Goal: Transaction & Acquisition: Purchase product/service

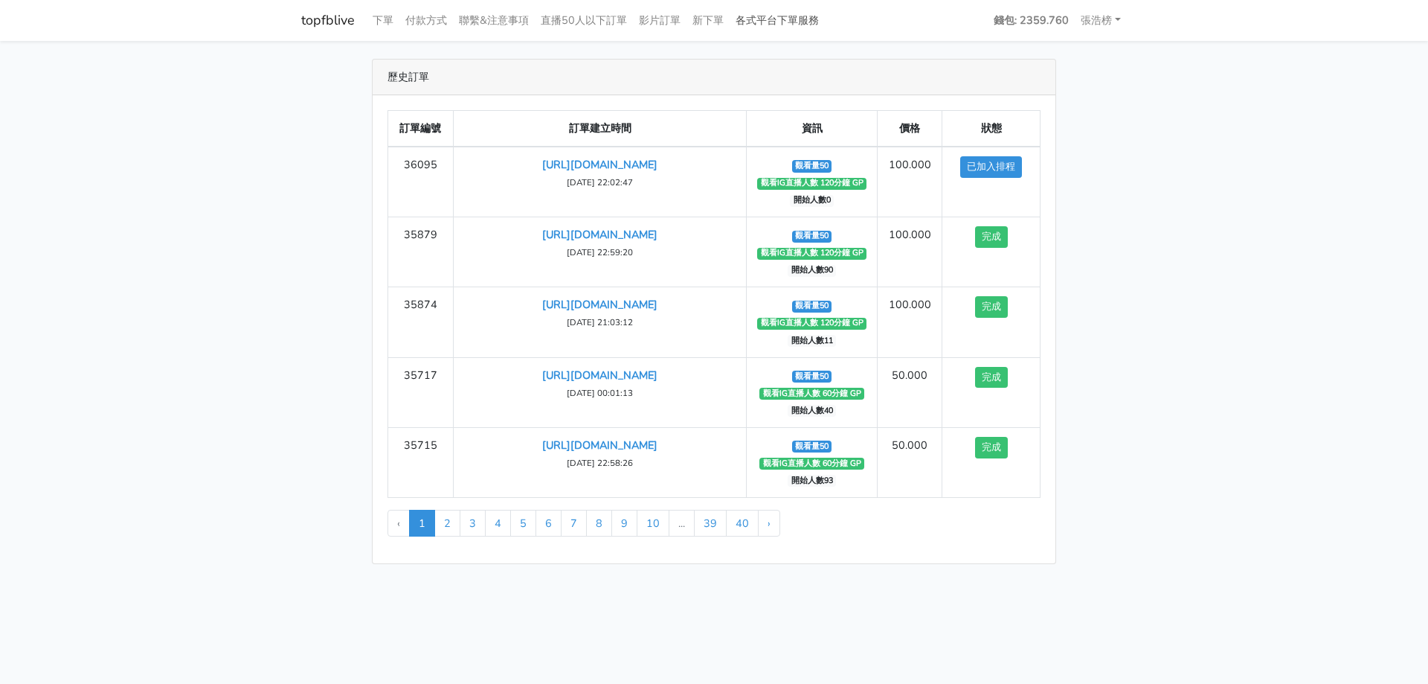
click at [800, 20] on link "各式平台下單服務" at bounding box center [777, 20] width 95 height 29
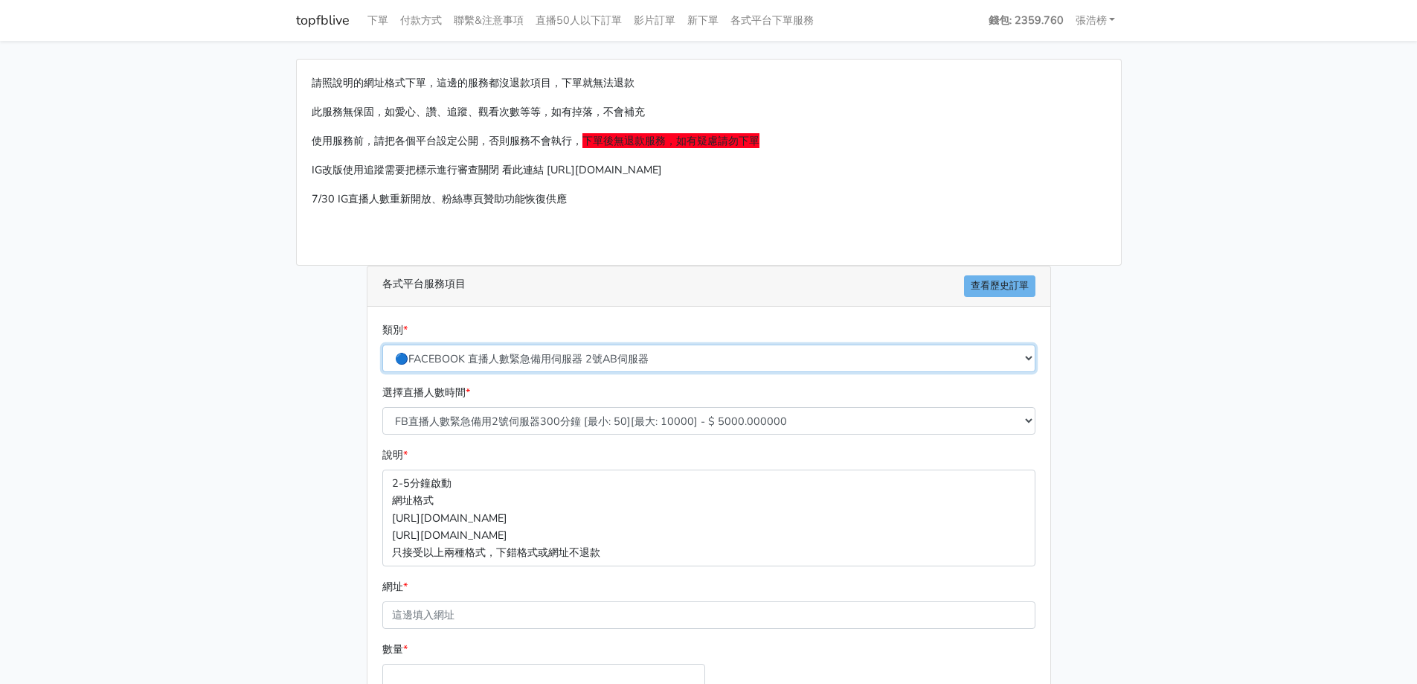
drag, startPoint x: 829, startPoint y: 352, endPoint x: 822, endPoint y: 354, distance: 7.8
click at [827, 353] on select "🔵FACEBOOK 直播人數緊急備用伺服器 2號AB伺服器 🔵FACEBOOK 網軍專用貼文留言 安全保密 🔵9/30 FACEBOOK 直播人數緩慢進場緩慢…" at bounding box center [708, 358] width 653 height 28
select select "🌕IG直播人數"
click at [382, 344] on select "🔵FACEBOOK 直播人數緊急備用伺服器 2號AB伺服器 🔵FACEBOOK 網軍專用貼文留言 安全保密 🔵9/30 FACEBOOK 直播人數緩慢進場緩慢…" at bounding box center [708, 358] width 653 height 28
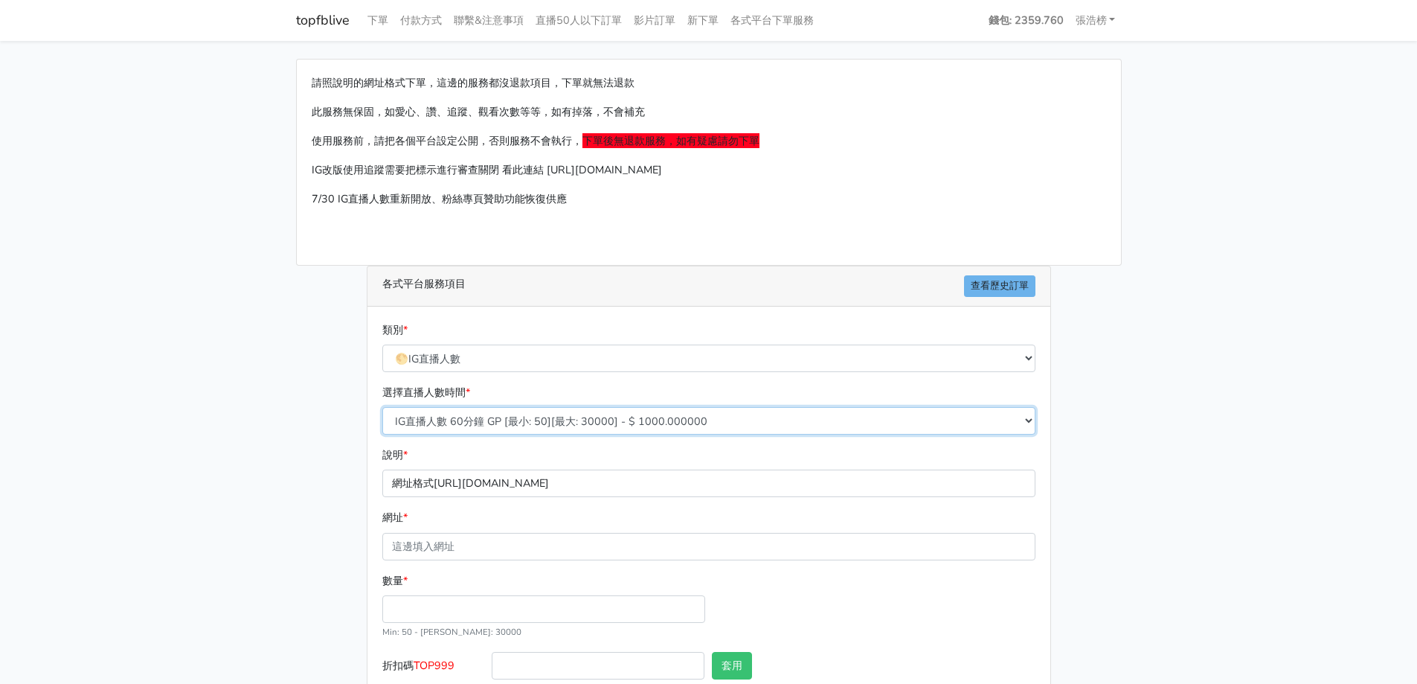
click at [501, 422] on select "IG直播人數 60分鐘 GP [最小: 50][最大: 30000] - $ 1000.000000 IG直播人數 120分鐘 GP [最小: 50][最大:…" at bounding box center [708, 421] width 653 height 28
select select "407"
click at [382, 407] on select "IG直播人數 60分鐘 GP [最小: 50][最大: 30000] - $ 1000.000000 IG直播人數 120分鐘 GP [最小: 50][最大:…" at bounding box center [708, 421] width 653 height 28
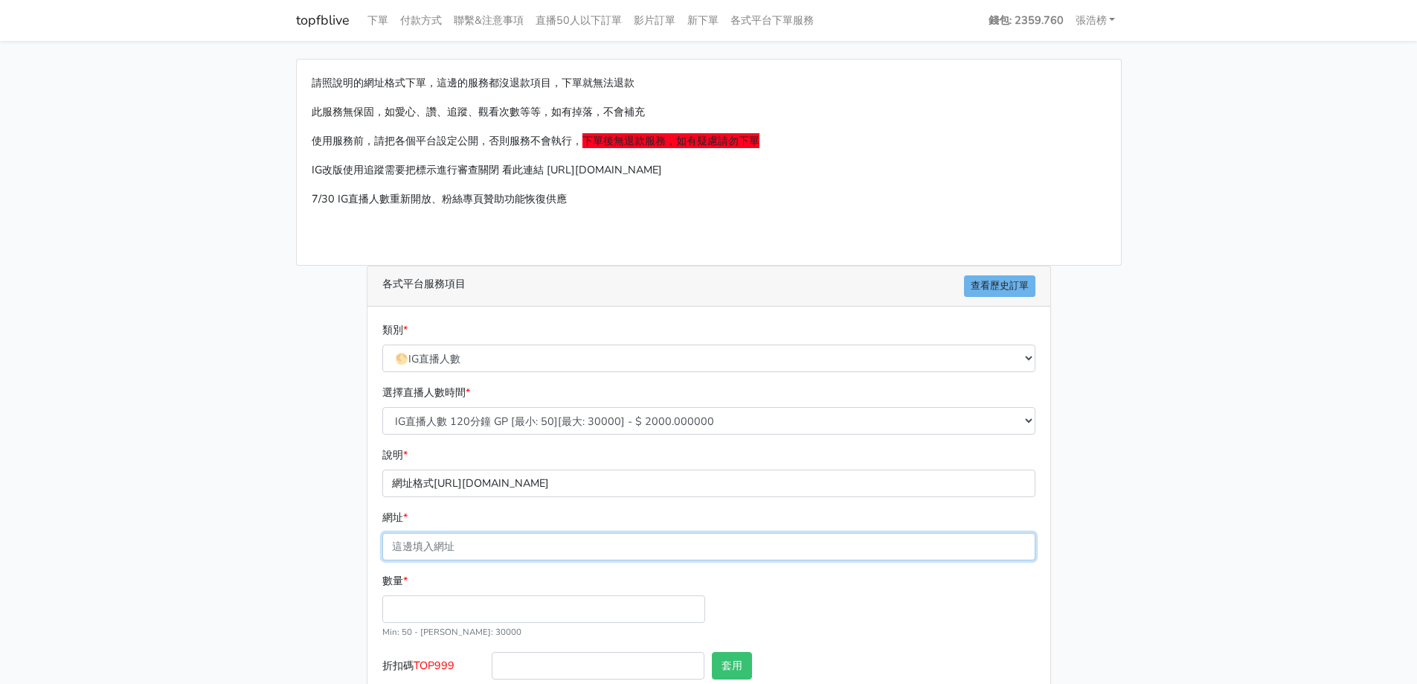
click at [449, 549] on input "網址 *" at bounding box center [708, 547] width 653 height 28
type input "[URL][DOMAIN_NAME]"
click at [472, 609] on input "數量 *" at bounding box center [543, 609] width 323 height 28
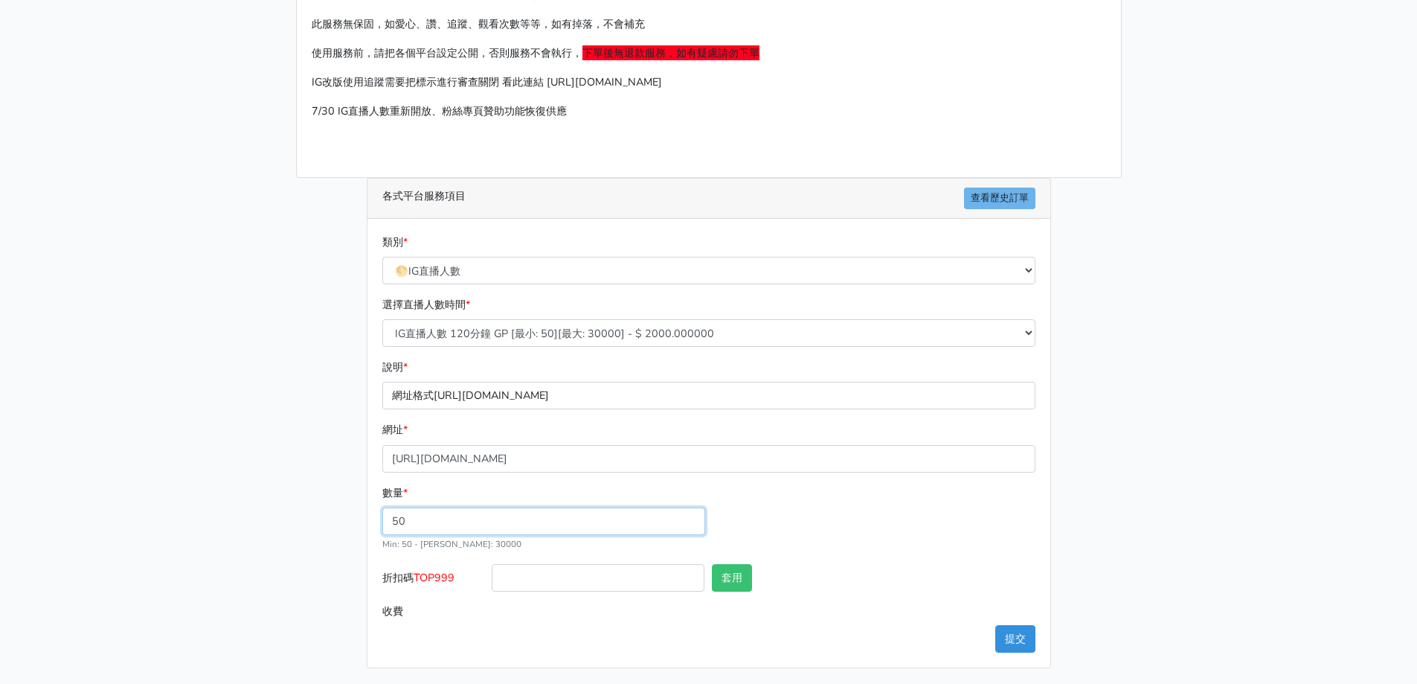
scroll to position [90, 0]
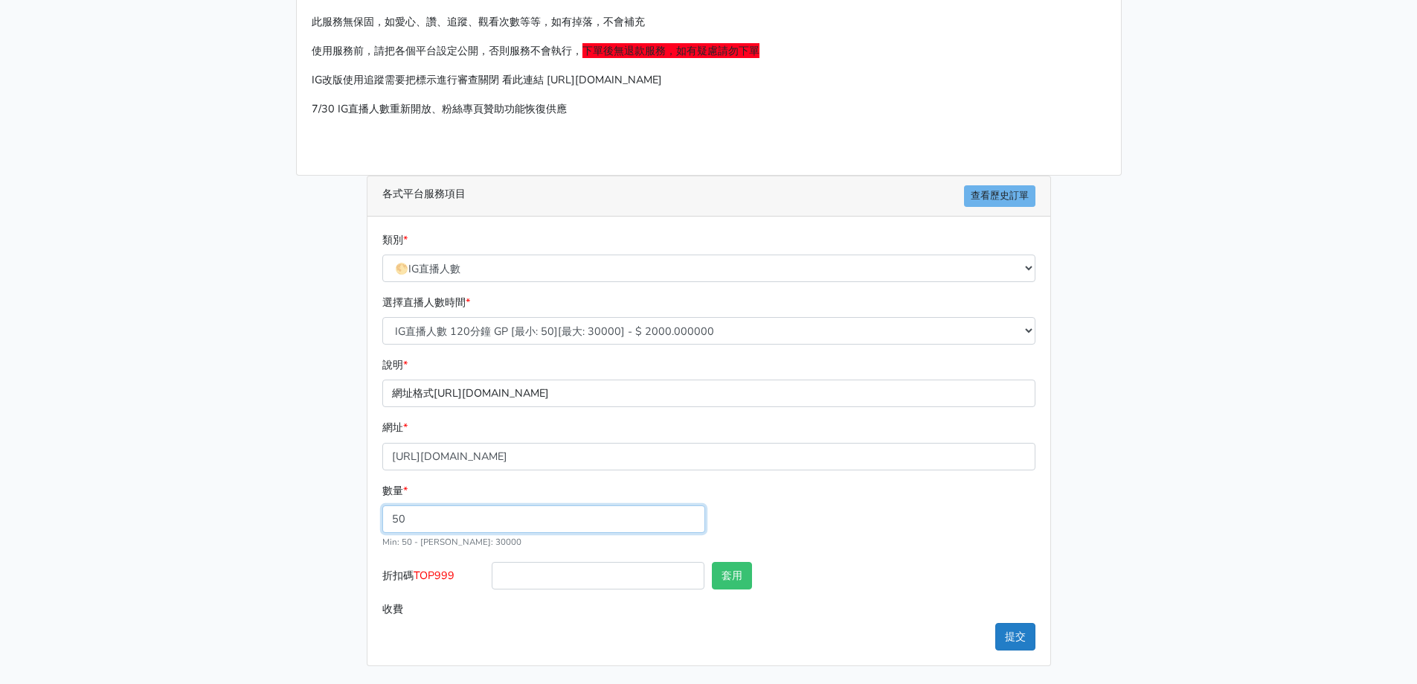
type input "50"
type input "100.000"
click at [1023, 623] on button "提交" at bounding box center [1015, 637] width 40 height 28
